Goal: Task Accomplishment & Management: Use online tool/utility

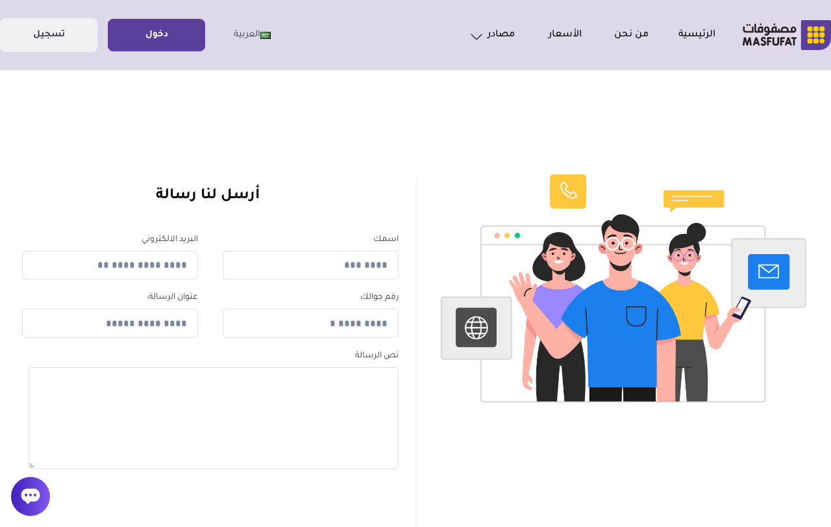
scroll to position [4, 0]
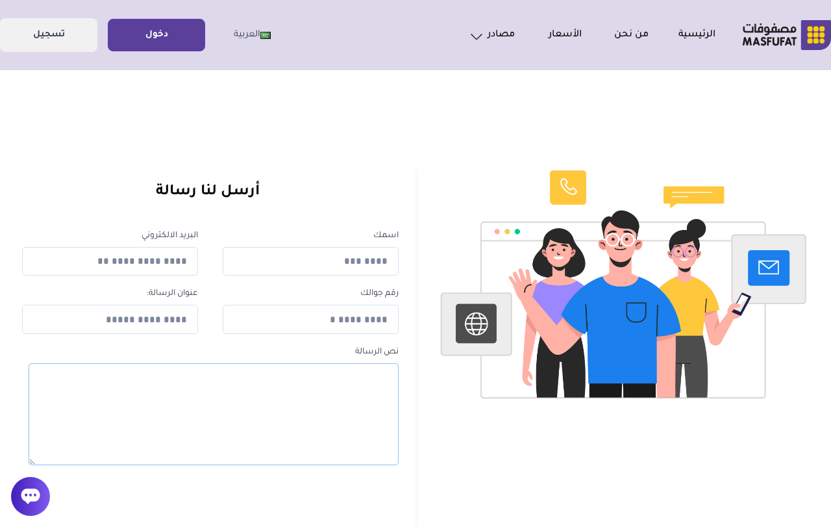
click at [156, 461] on textarea at bounding box center [214, 414] width 370 height 102
click at [137, 48] on link "دخول" at bounding box center [156, 35] width 96 height 29
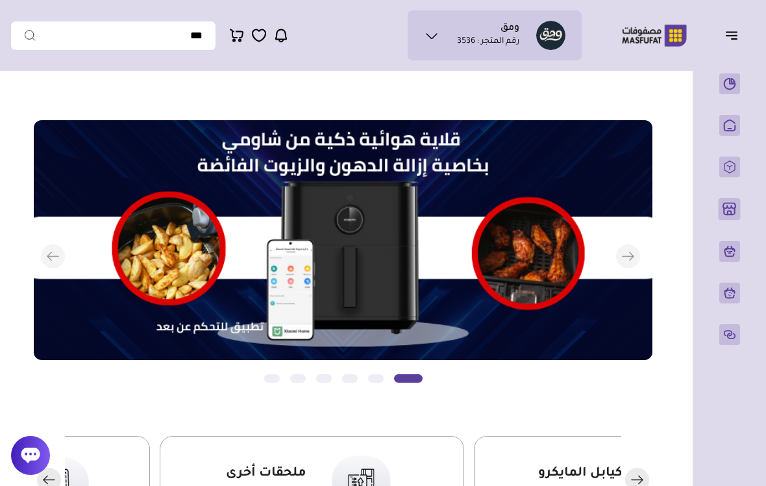
click at [734, 34] on icon "button" at bounding box center [732, 35] width 16 height 16
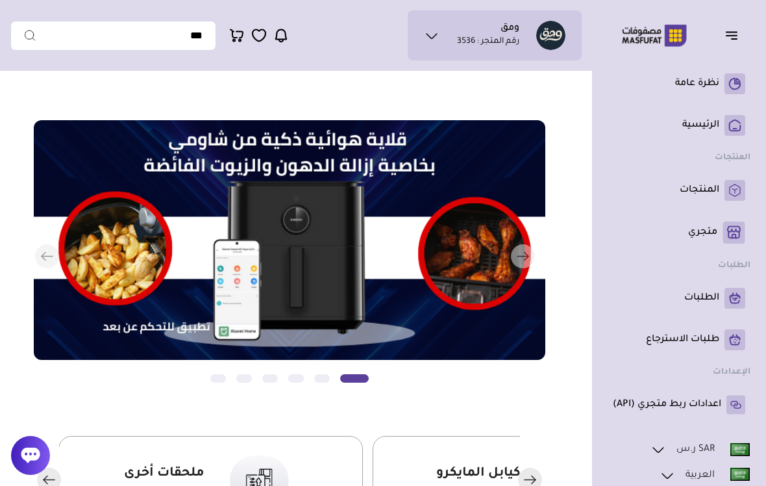
click at [716, 234] on p "متجري ( 0 )" at bounding box center [702, 232] width 29 height 13
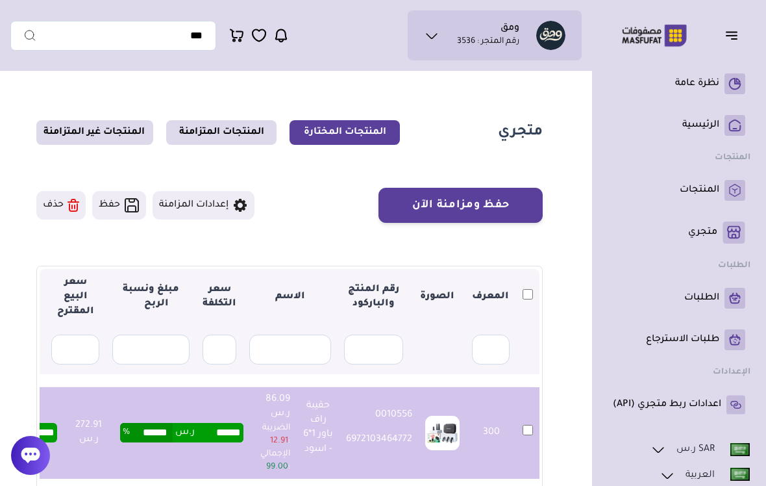
click at [69, 210] on icon at bounding box center [74, 205] width 12 height 13
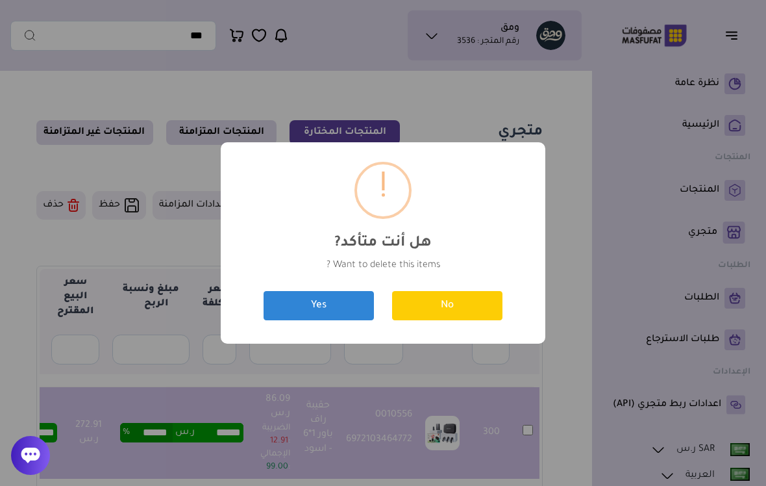
click at [343, 309] on button "Yes" at bounding box center [319, 305] width 110 height 29
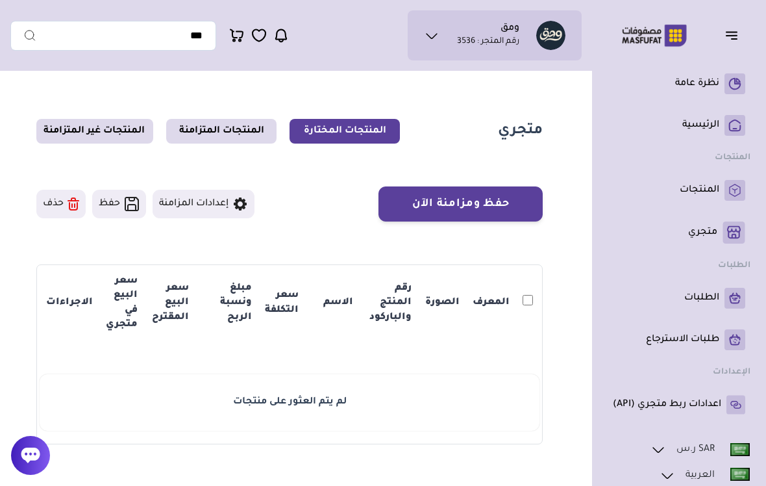
scroll to position [2, 0]
click at [671, 190] on link "المنتجات" at bounding box center [679, 190] width 132 height 21
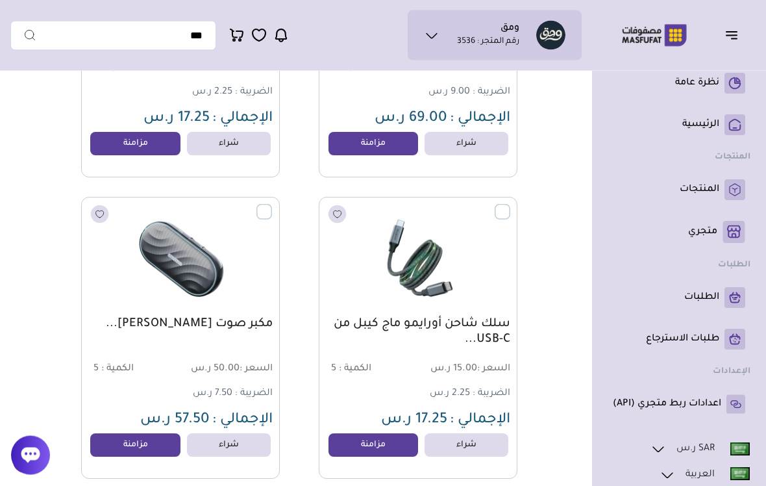
scroll to position [942, 0]
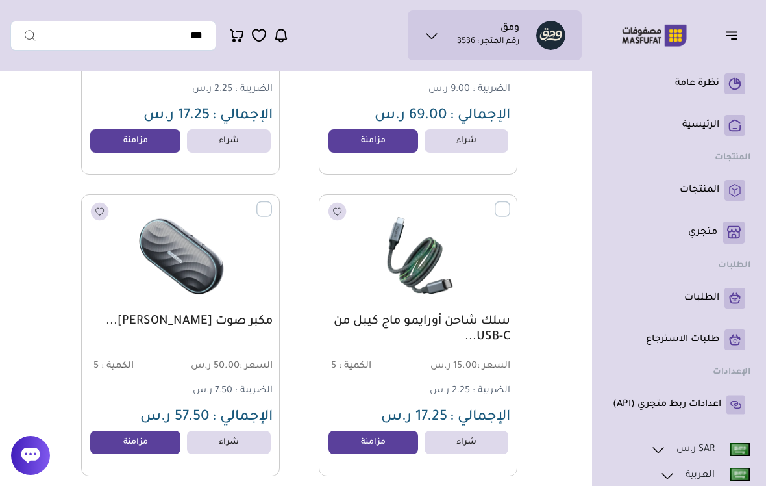
click at [510, 203] on label at bounding box center [510, 201] width 0 height 1
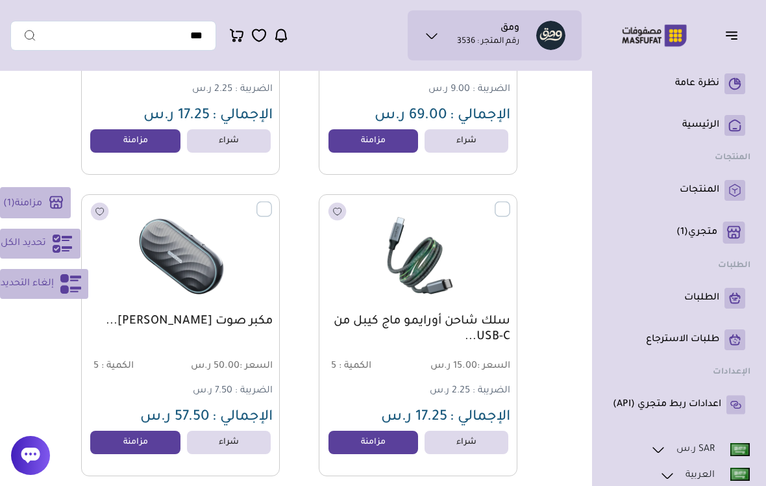
click at [386, 440] on link "مزامنة" at bounding box center [374, 442] width 90 height 23
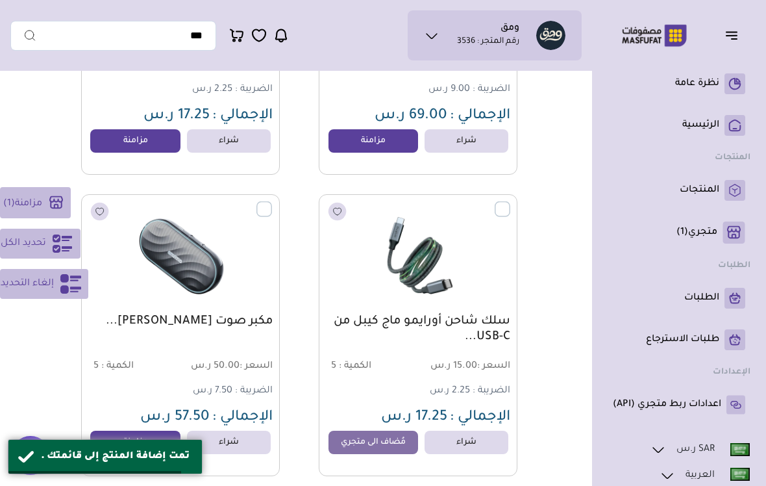
click at [708, 232] on p "متجري ( 1 )" at bounding box center [697, 232] width 41 height 13
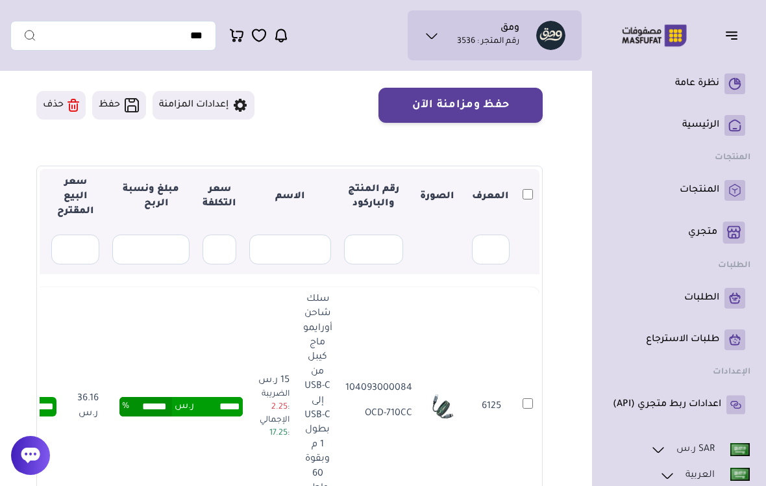
scroll to position [84, 0]
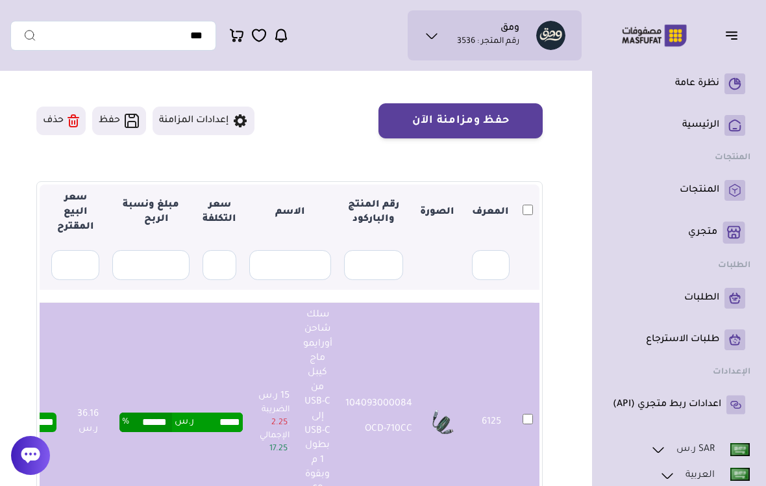
click at [489, 127] on button "حفظ ومزامنة الآن" at bounding box center [461, 120] width 164 height 35
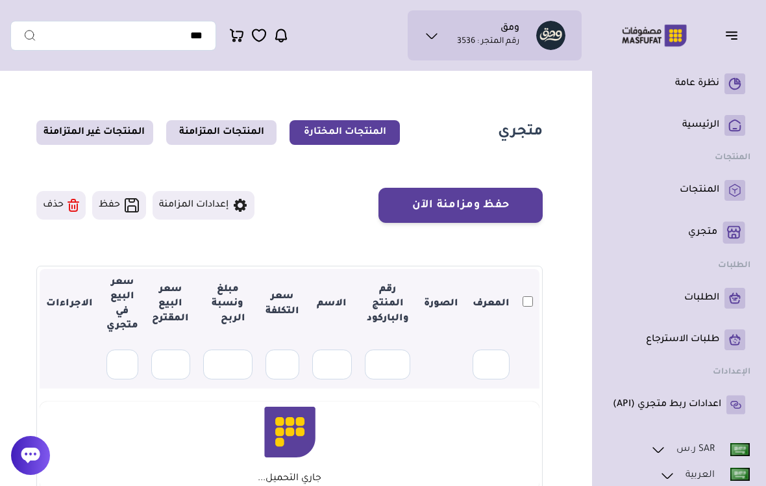
scroll to position [84, 0]
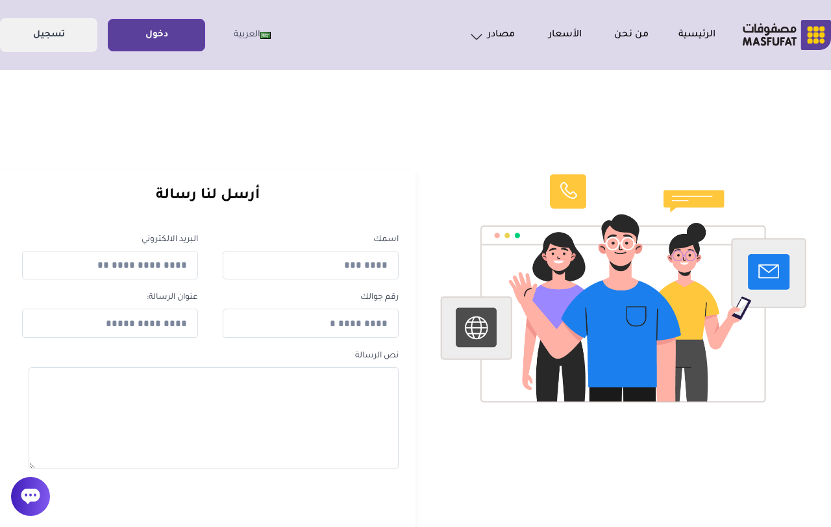
scroll to position [4, 0]
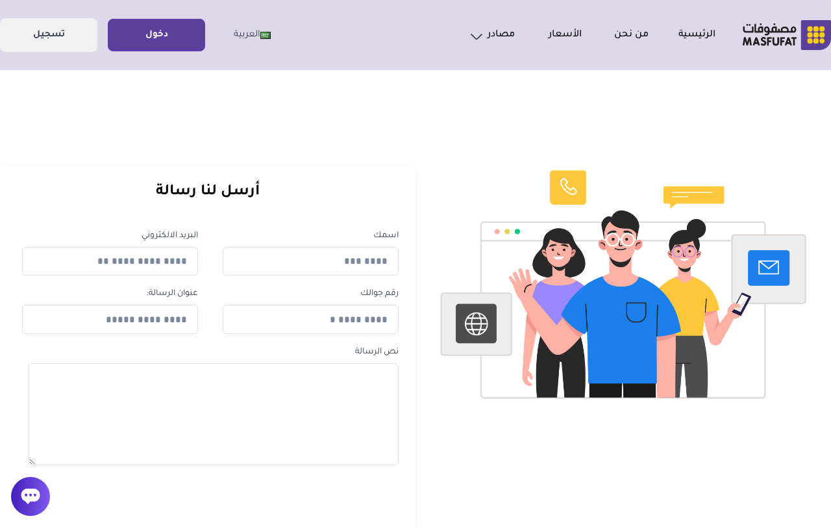
click at [175, 48] on link "دخول" at bounding box center [156, 35] width 96 height 29
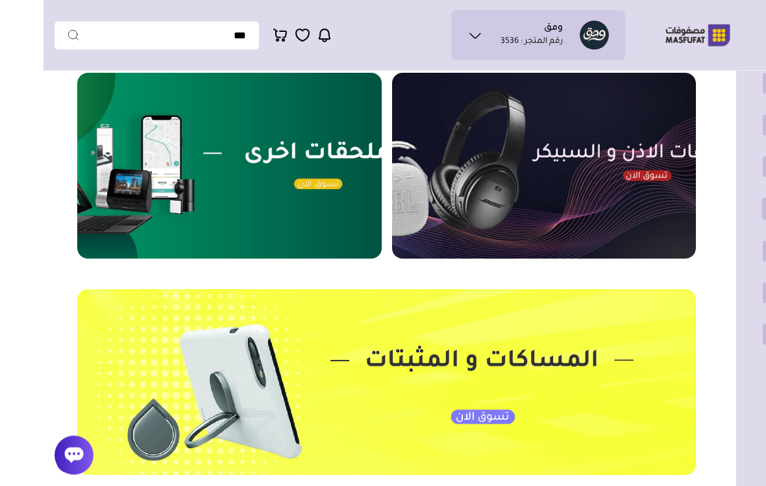
scroll to position [503, 0]
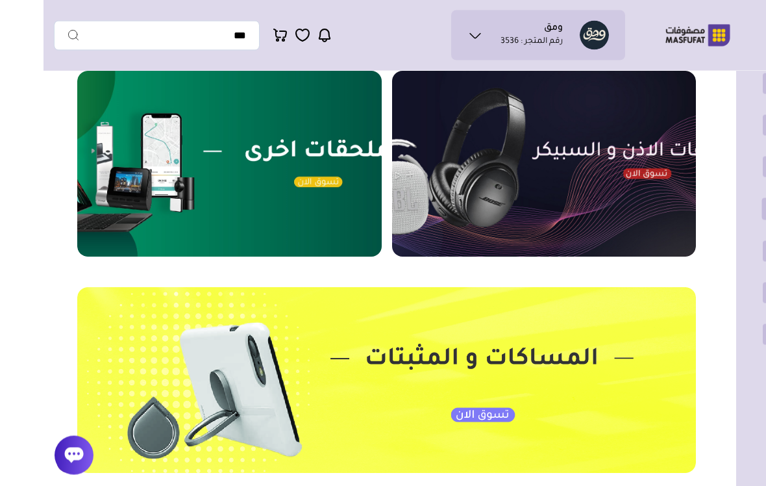
click at [338, 153] on img at bounding box center [186, 164] width 305 height 186
click at [327, 184] on img at bounding box center [186, 164] width 305 height 186
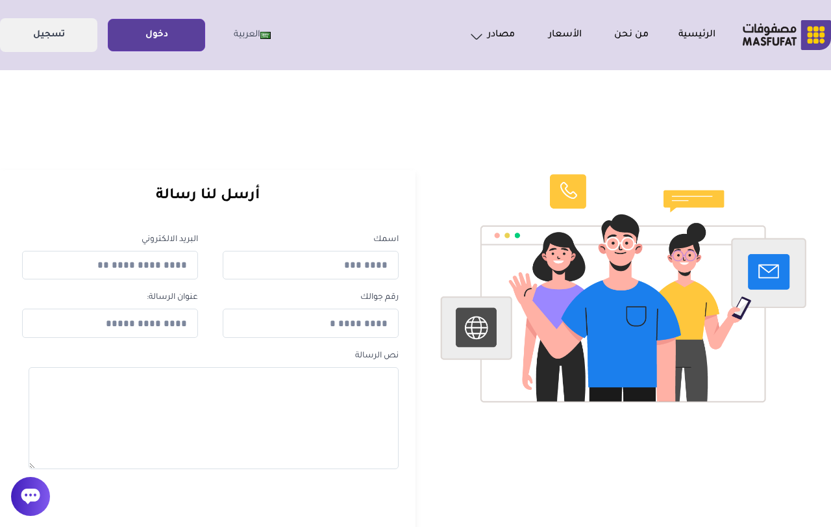
scroll to position [4, 0]
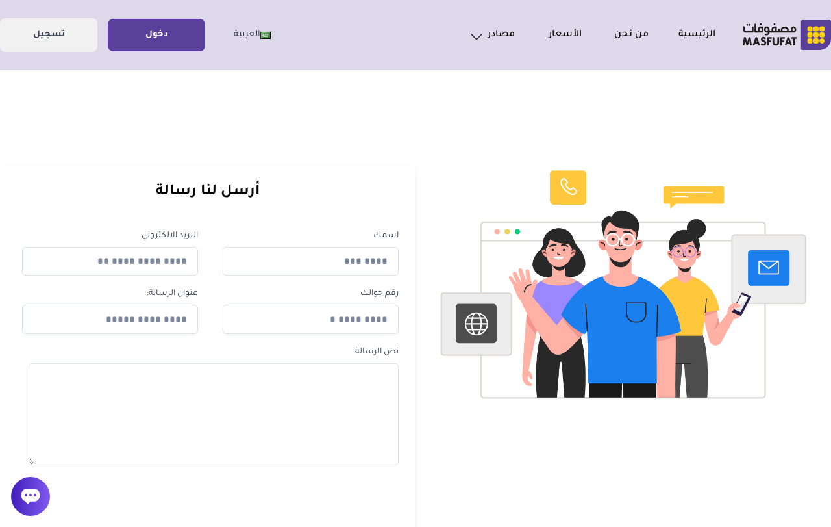
click at [187, 18] on ul "العربية english دخول" at bounding box center [144, 35] width 288 height 34
click at [162, 46] on link "دخول" at bounding box center [156, 35] width 96 height 29
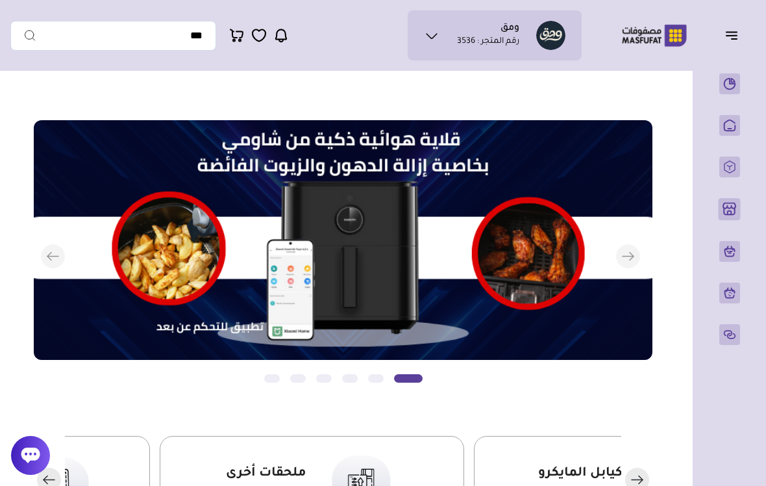
click at [36, 473] on div at bounding box center [30, 455] width 39 height 39
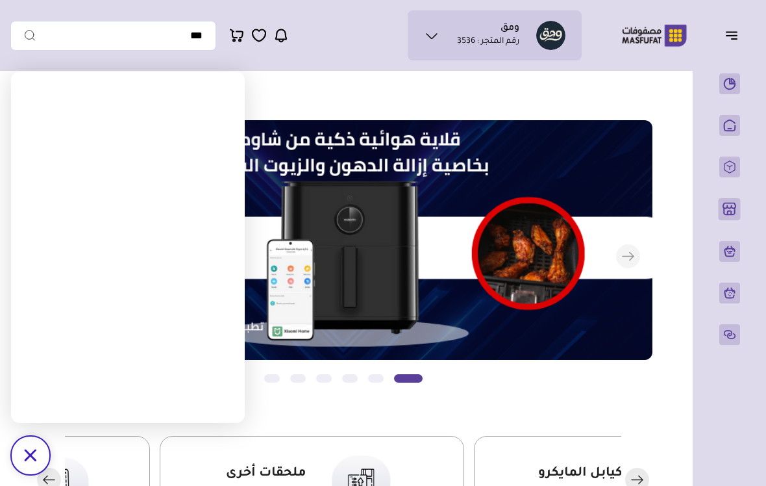
click at [23, 462] on div "/svg>" at bounding box center [30, 455] width 39 height 39
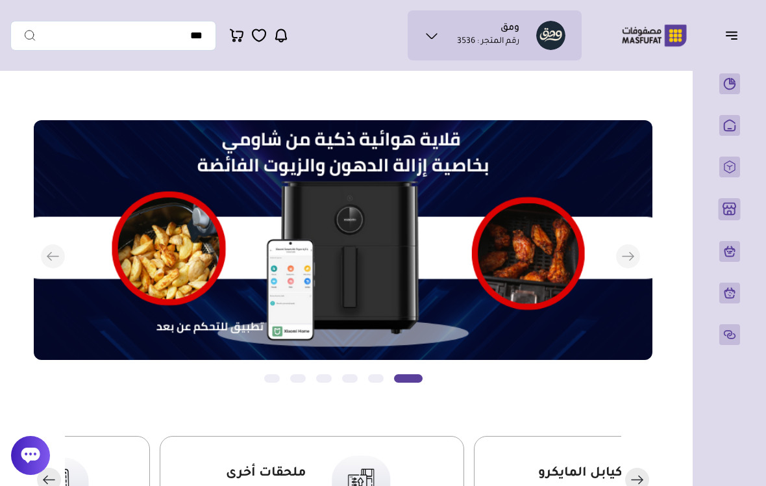
click at [666, 31] on img at bounding box center [654, 35] width 83 height 25
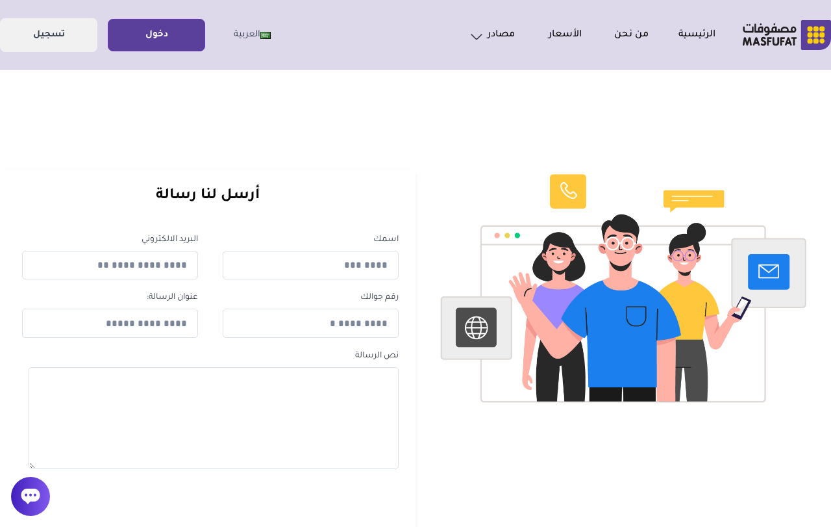
scroll to position [4, 0]
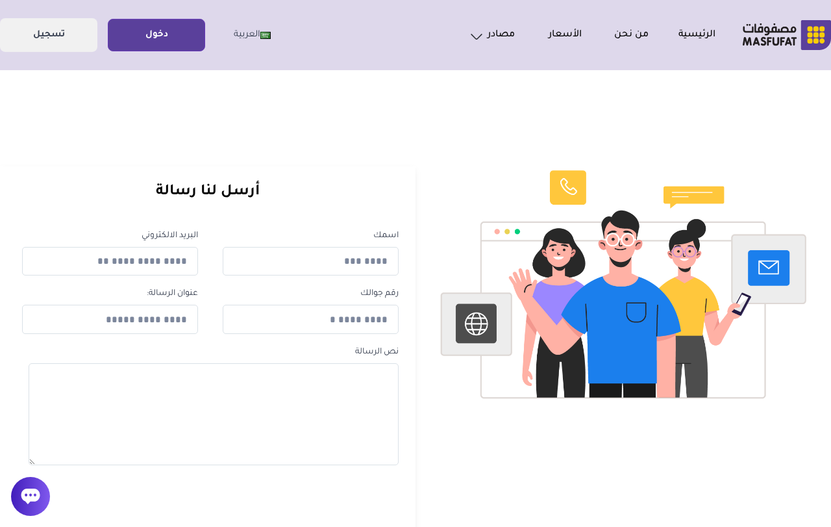
click at [185, 36] on link "دخول" at bounding box center [156, 35] width 96 height 29
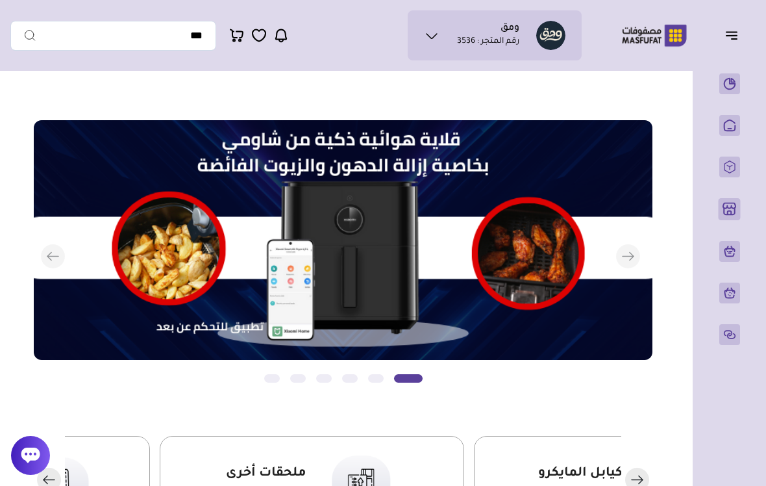
click at [34, 462] on icon at bounding box center [30, 454] width 19 height 19
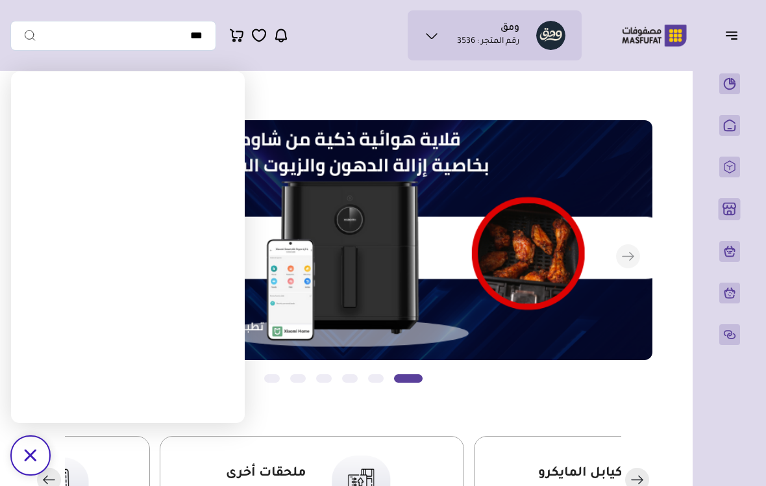
scroll to position [1, -5]
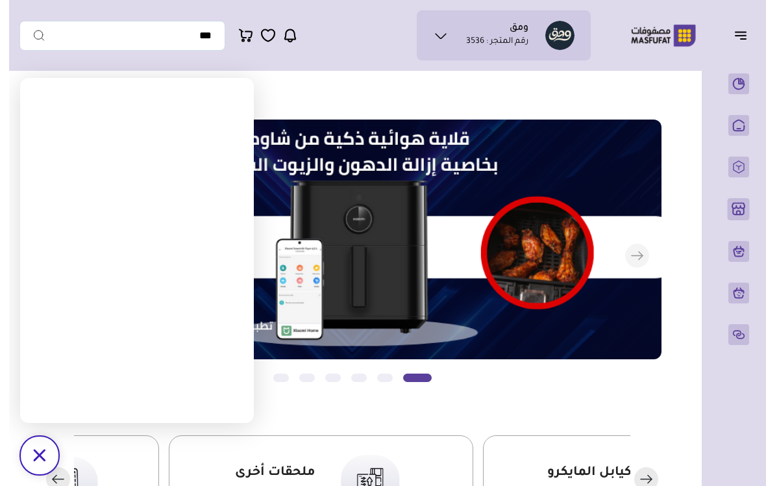
click at [31, 454] on div "/svg>" at bounding box center [30, 455] width 39 height 39
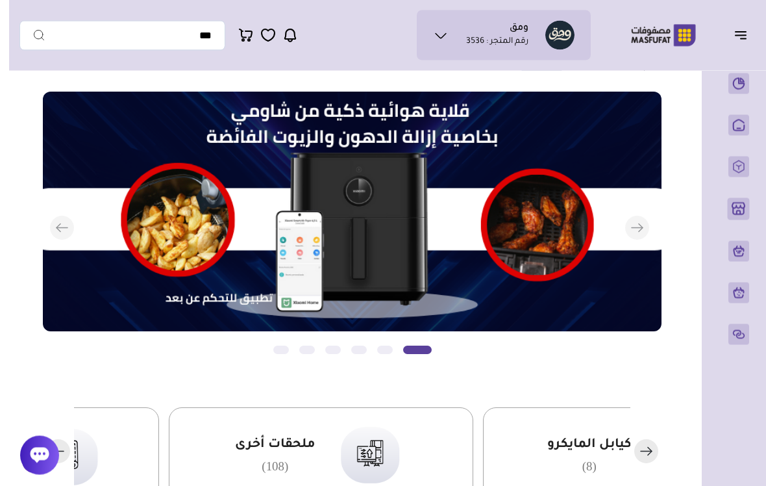
scroll to position [0, 0]
